Goal: Register for event/course

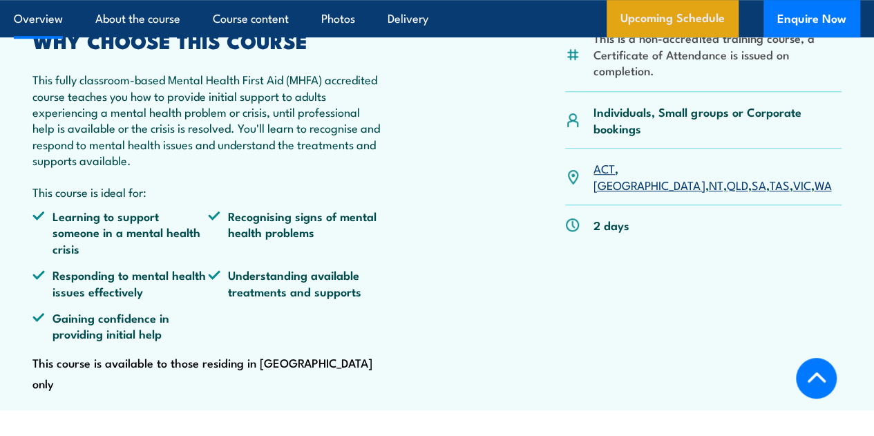
scroll to position [449, 0]
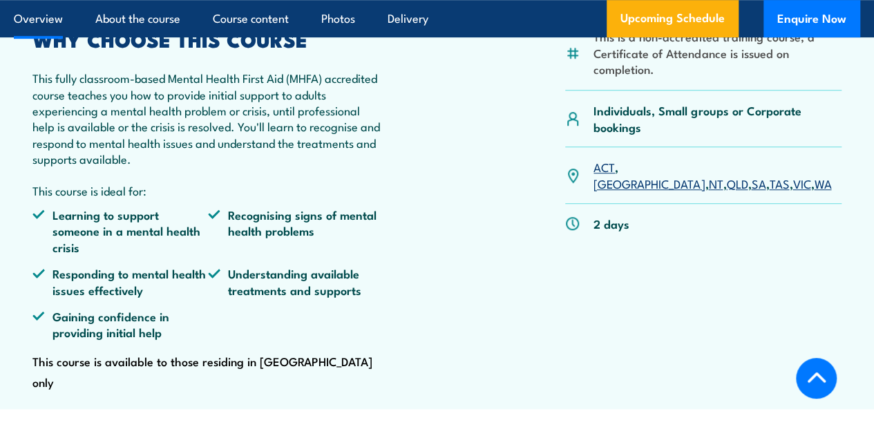
click at [751, 191] on link "SA" at bounding box center [758, 183] width 15 height 17
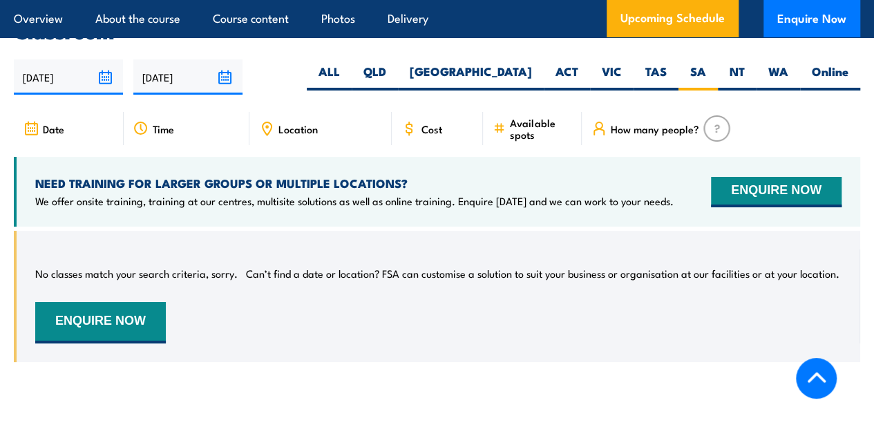
scroll to position [2492, 0]
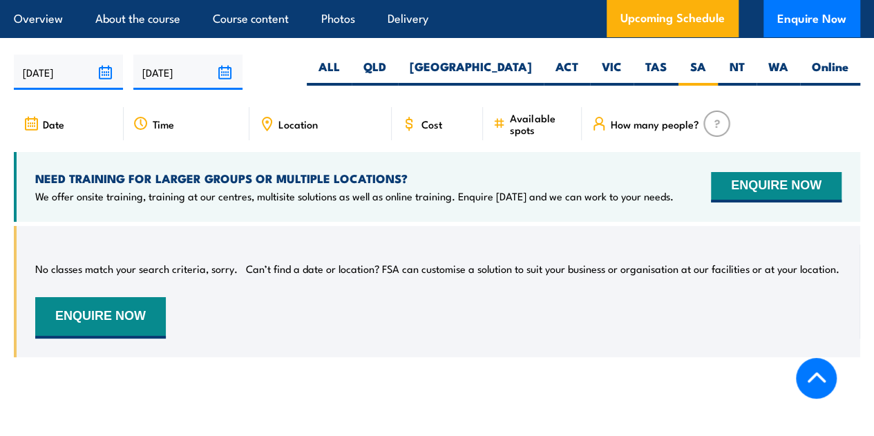
click at [429, 133] on div "Cost" at bounding box center [437, 123] width 91 height 33
click at [747, 196] on button "ENQUIRE NOW" at bounding box center [776, 187] width 131 height 30
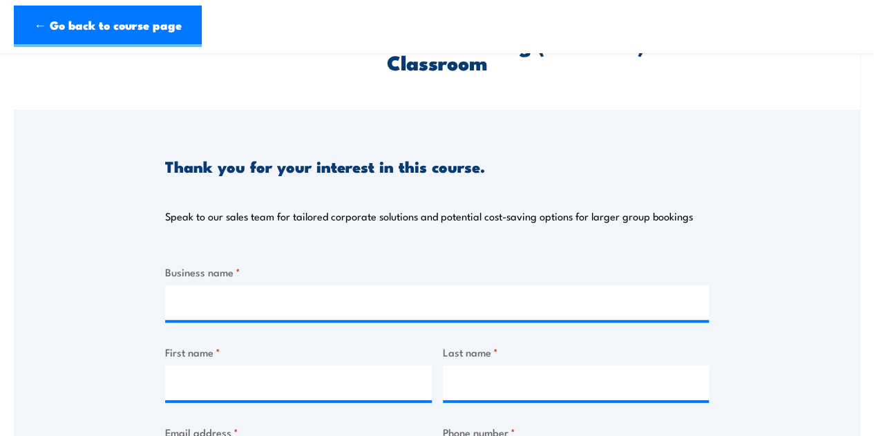
scroll to position [106, 0]
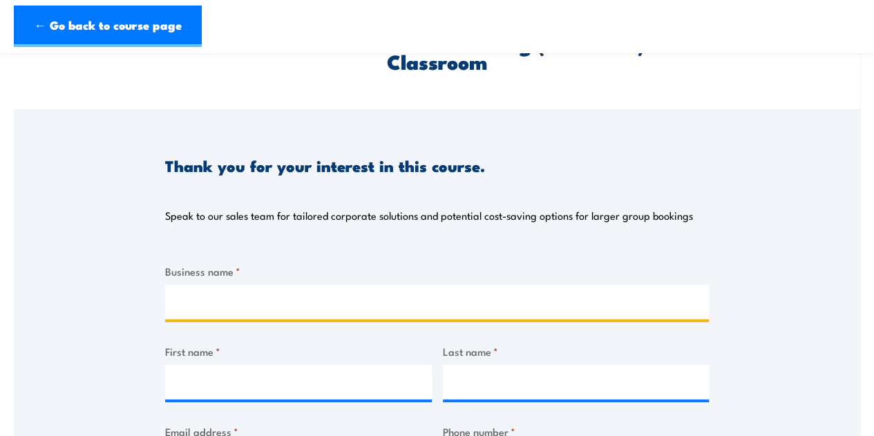
click at [590, 290] on input "Business name *" at bounding box center [437, 302] width 544 height 35
type input "Allcare Community Support"
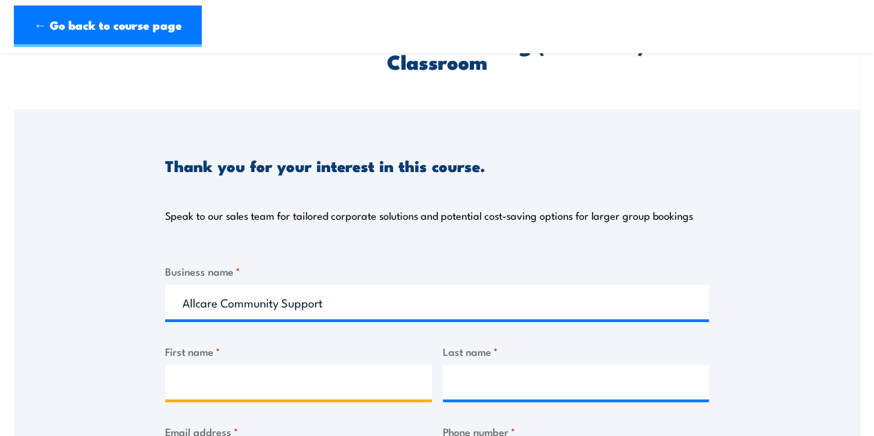
type input "[PERSON_NAME]"
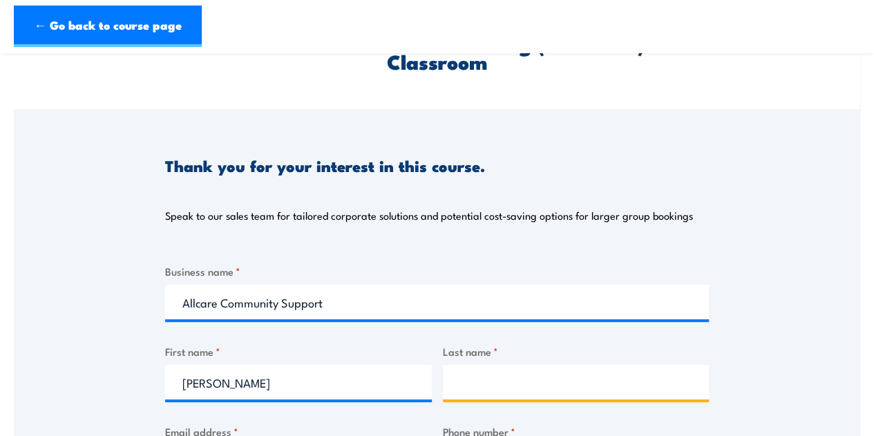
type input "Keneally"
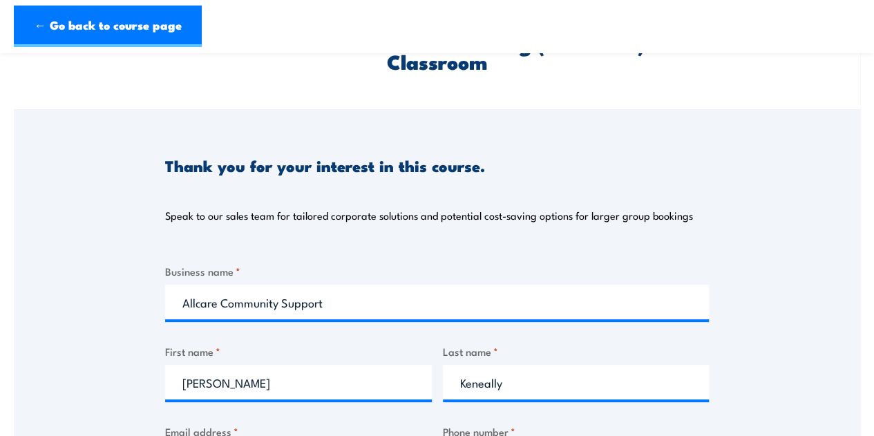
type input "[PERSON_NAME][EMAIL_ADDRESS][DOMAIN_NAME]"
type input "0422726107"
select select "SA"
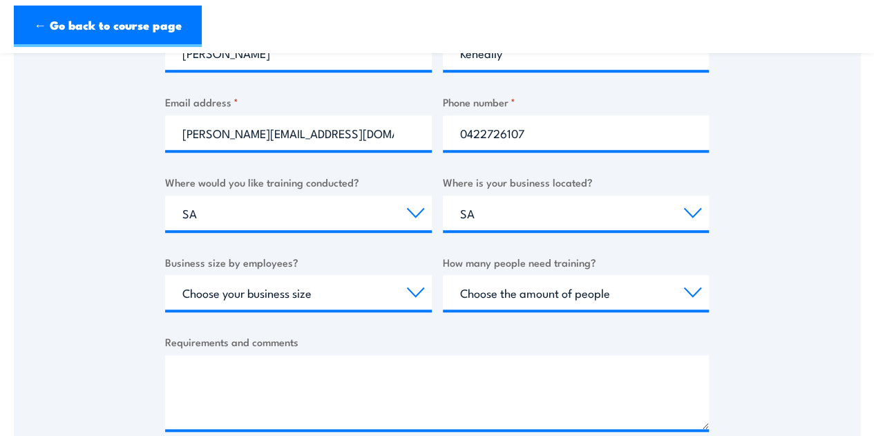
scroll to position [437, 0]
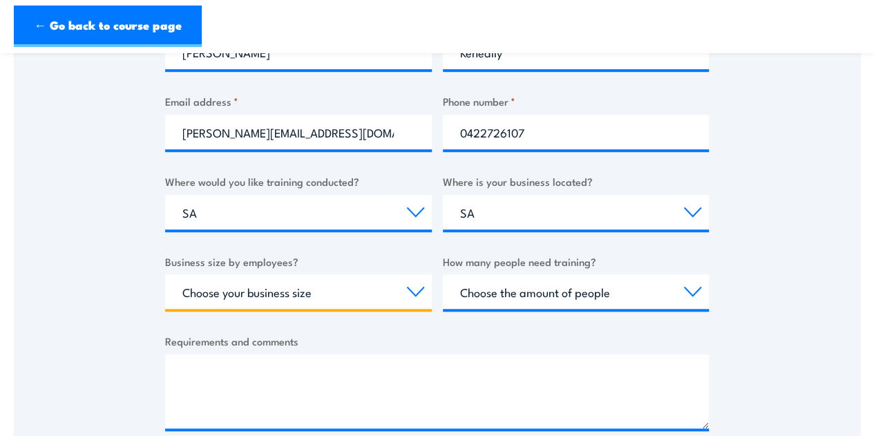
click at [402, 283] on select "Choose your business size 1 to 19 20 to 199 200+" at bounding box center [298, 291] width 267 height 35
select select "1 to 19"
click at [165, 274] on select "Choose your business size 1 to 19 20 to 199 200+" at bounding box center [298, 291] width 267 height 35
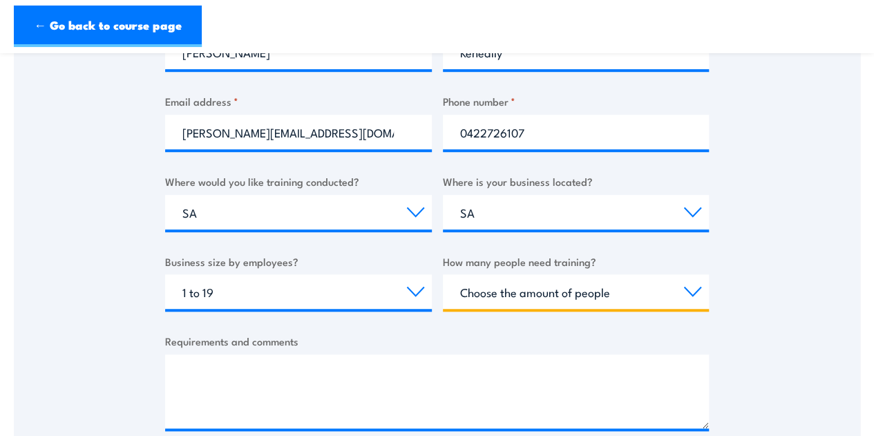
click at [492, 305] on select "Choose the amount of people 1 to 4 5 to 19 20+" at bounding box center [576, 291] width 267 height 35
select select "5 to 19"
click at [443, 274] on select "Choose the amount of people 1 to 4 5 to 19 20+" at bounding box center [576, 291] width 267 height 35
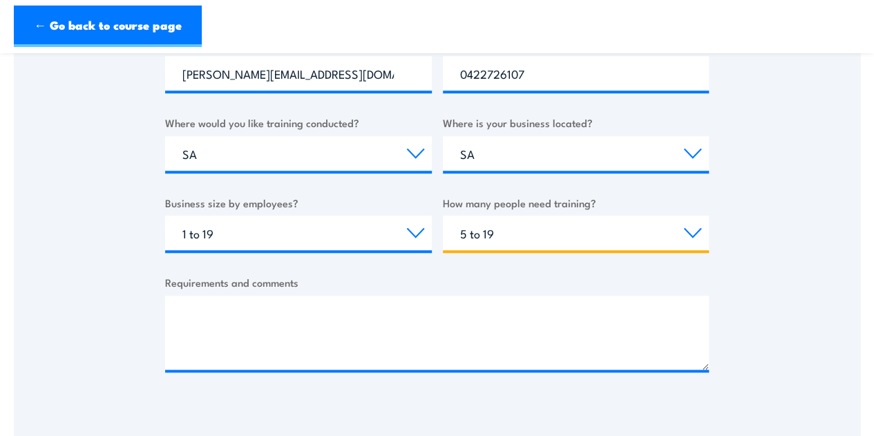
scroll to position [497, 0]
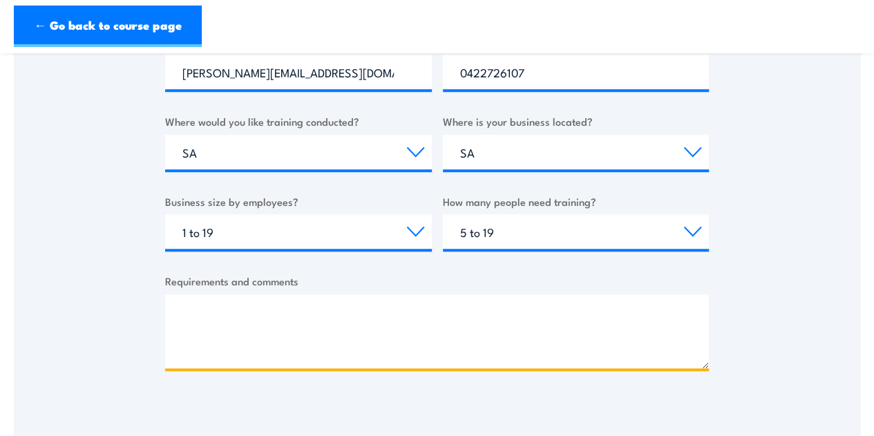
click at [462, 320] on textarea "Requirements and comments" at bounding box center [437, 331] width 544 height 74
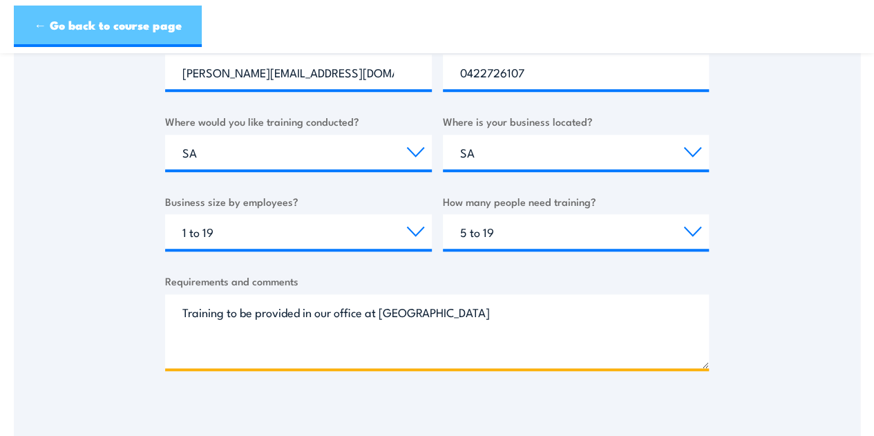
type textarea "Training to be provided in our office at [GEOGRAPHIC_DATA]"
